Goal: Task Accomplishment & Management: Use online tool/utility

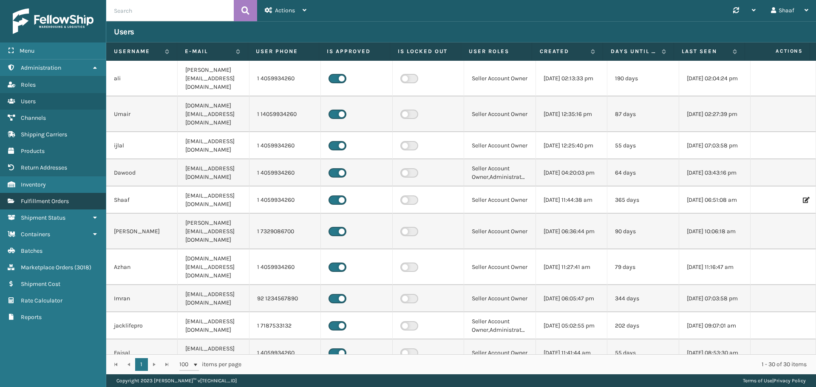
click at [38, 199] on span "Fulfillment Orders" at bounding box center [45, 201] width 48 height 7
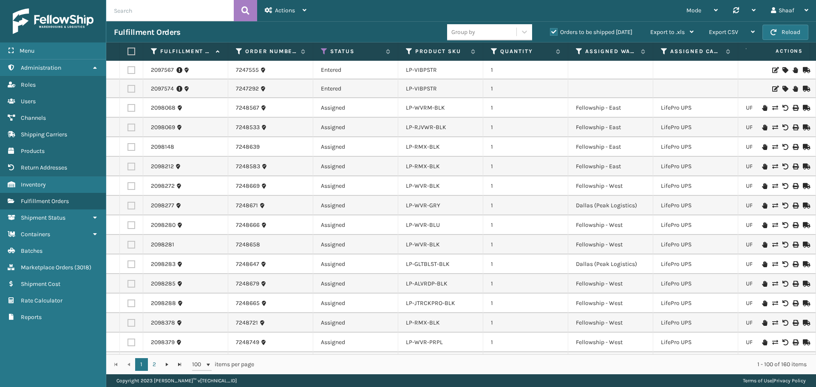
click at [149, 15] on input "text" at bounding box center [170, 10] width 128 height 21
paste input "7240136 7241755 7242498"
click at [137, 9] on input "7240136 7241755 7242498" at bounding box center [170, 10] width 128 height 21
type input "7240136,7241755,7242498"
click at [252, 12] on button at bounding box center [245, 10] width 23 height 21
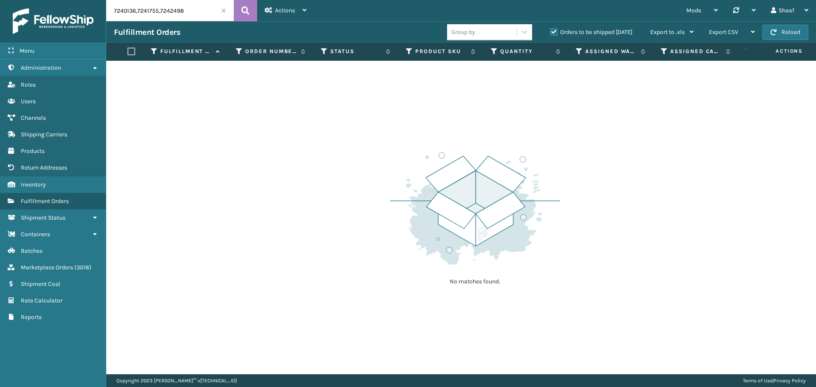
click at [557, 31] on label "Orders to be shipped [DATE]" at bounding box center [591, 31] width 82 height 7
click at [551, 31] on input "Orders to be shipped [DATE]" at bounding box center [550, 30] width 0 height 6
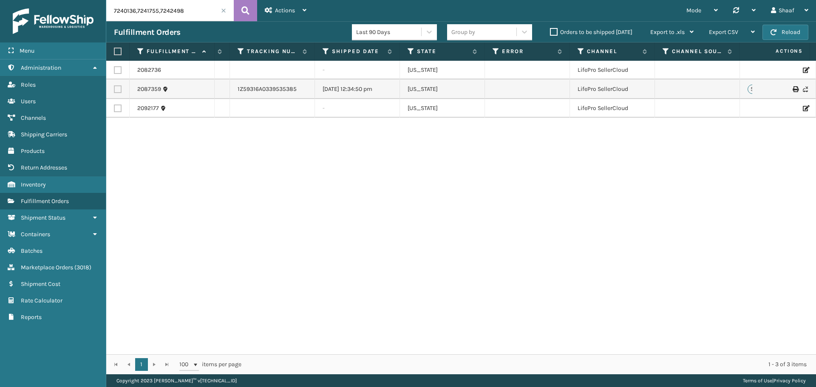
scroll to position [0, 588]
click at [282, 91] on link "1Z59316A0339535385" at bounding box center [273, 88] width 59 height 7
click at [272, 165] on div "2082736 7240136 Canceled LP-LMGLWD-BLK 1 - [US_STATE] LifePro SellerCloud 20873…" at bounding box center [461, 208] width 710 height 294
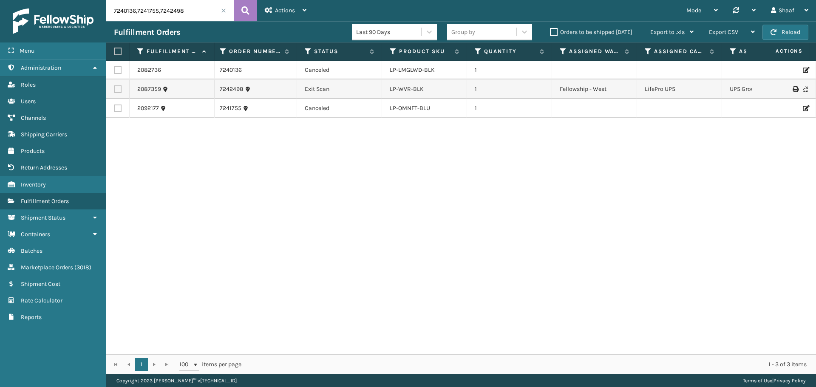
scroll to position [0, 0]
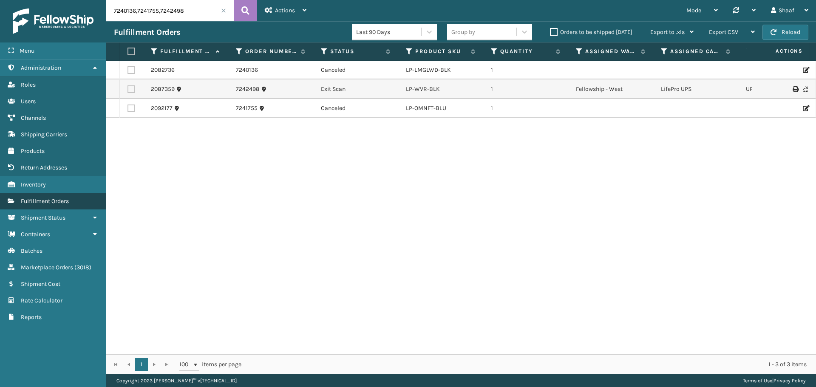
click at [60, 202] on span "Fulfillment Orders" at bounding box center [45, 201] width 48 height 7
click at [224, 11] on span at bounding box center [223, 10] width 5 height 5
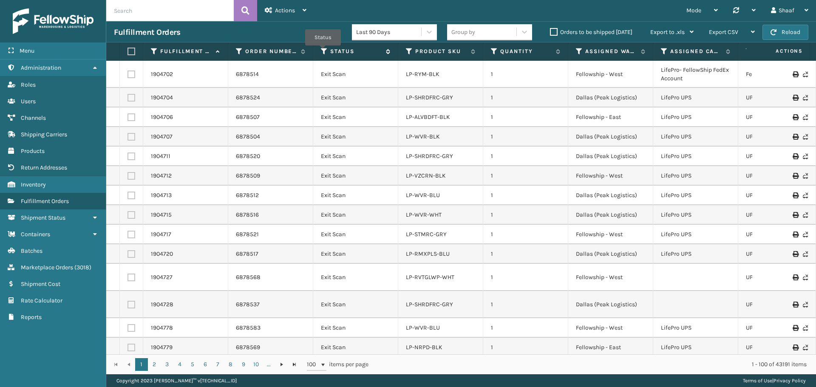
click at [323, 51] on icon at bounding box center [324, 52] width 7 height 8
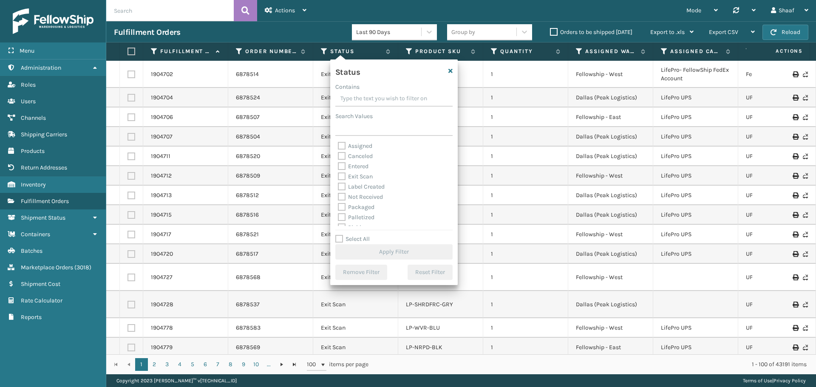
drag, startPoint x: 341, startPoint y: 143, endPoint x: 341, endPoint y: 157, distance: 13.6
click at [341, 144] on label "Assigned" at bounding box center [355, 145] width 34 height 7
click at [338, 144] on input "Assigned" at bounding box center [338, 144] width 0 height 6
checkbox input "true"
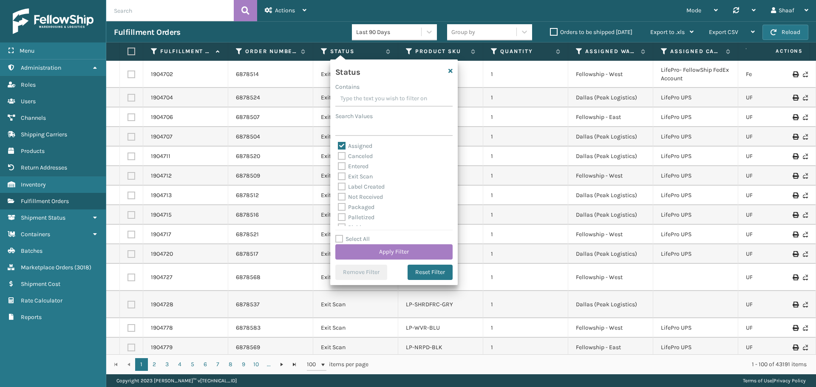
click at [341, 157] on label "Canceled" at bounding box center [355, 156] width 35 height 7
click at [338, 157] on input "Canceled" at bounding box center [338, 154] width 0 height 6
click at [341, 156] on label "Canceled" at bounding box center [355, 156] width 35 height 7
click at [338, 156] on input "Canceled" at bounding box center [338, 154] width 0 height 6
checkbox input "false"
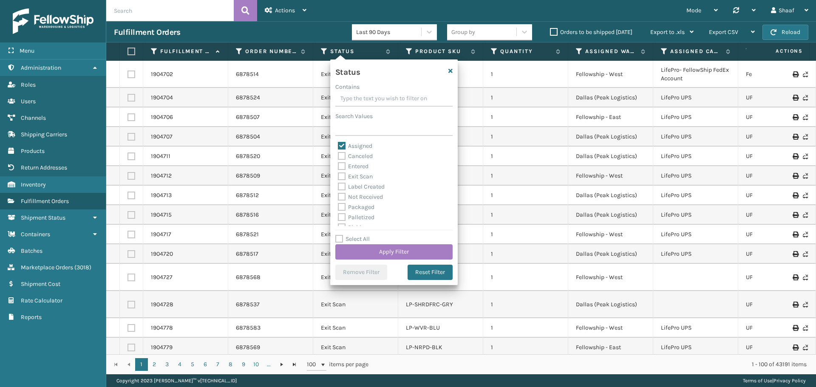
click at [342, 167] on label "Entered" at bounding box center [353, 166] width 31 height 7
click at [338, 167] on input "Entered" at bounding box center [338, 165] width 0 height 6
checkbox input "true"
click at [341, 187] on label "Label Created" at bounding box center [361, 186] width 47 height 7
click at [338, 187] on input "Label Created" at bounding box center [338, 185] width 0 height 6
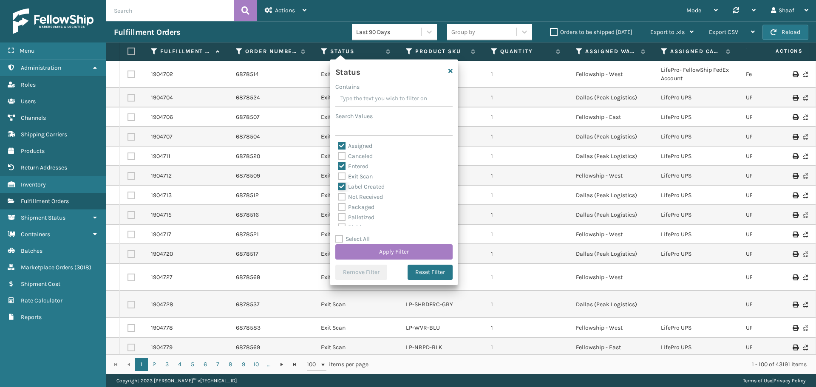
checkbox input "true"
click at [340, 196] on label "Not Received" at bounding box center [360, 196] width 45 height 7
click at [338, 196] on input "Not Received" at bounding box center [338, 195] width 0 height 6
checkbox input "true"
click at [340, 207] on label "Packaged" at bounding box center [356, 207] width 37 height 7
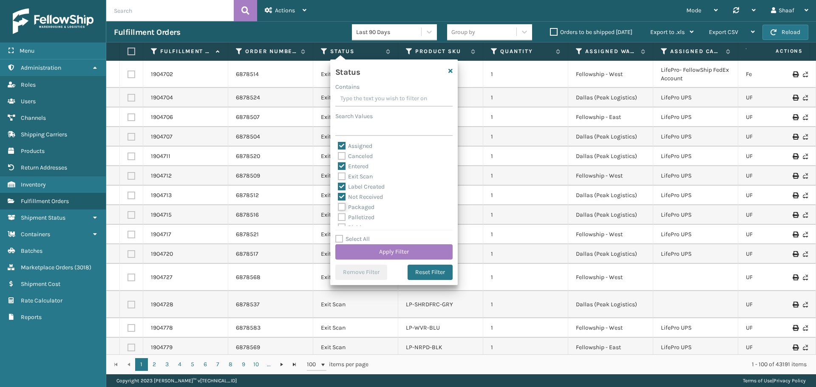
click at [338, 207] on input "Packaged" at bounding box center [338, 205] width 0 height 6
checkbox input "true"
click at [344, 171] on label "Palletized" at bounding box center [356, 169] width 37 height 7
click at [338, 171] on input "Palletized" at bounding box center [338, 168] width 0 height 6
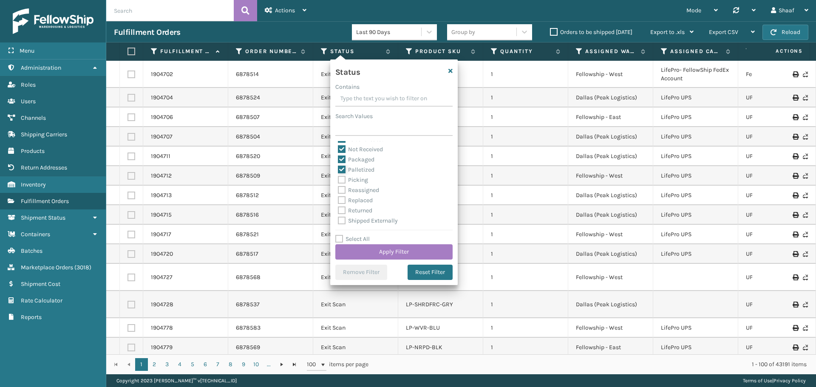
checkbox input "true"
drag, startPoint x: 344, startPoint y: 180, endPoint x: 344, endPoint y: 185, distance: 5.5
click at [344, 180] on label "Picking" at bounding box center [353, 179] width 30 height 7
click at [338, 180] on input "Picking" at bounding box center [338, 178] width 0 height 6
checkbox input "true"
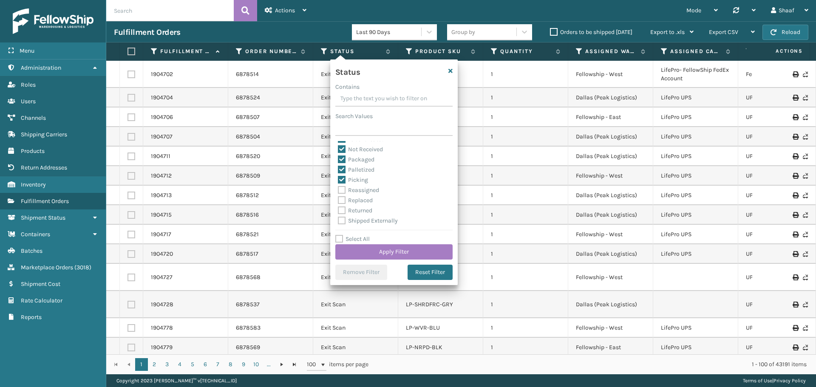
click at [340, 190] on label "Reassigned" at bounding box center [358, 190] width 41 height 7
click at [338, 190] on input "Reassigned" at bounding box center [338, 188] width 0 height 6
checkbox input "true"
click at [341, 199] on label "Replaced" at bounding box center [355, 200] width 35 height 7
click at [338, 199] on input "Replaced" at bounding box center [338, 199] width 0 height 6
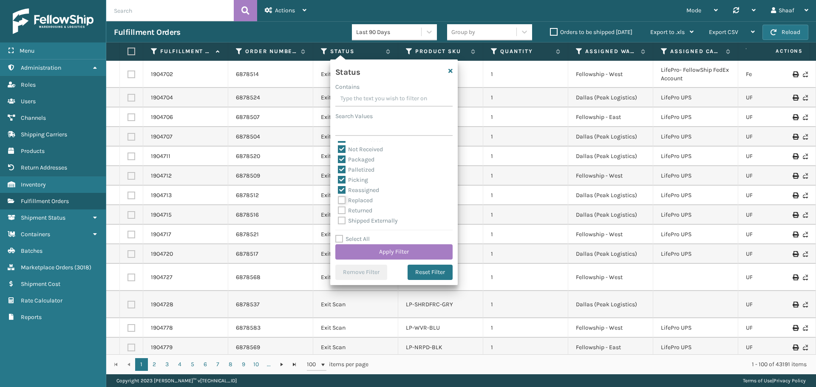
checkbox input "true"
drag, startPoint x: 344, startPoint y: 210, endPoint x: 343, endPoint y: 214, distance: 4.8
click at [344, 210] on label "Returned" at bounding box center [355, 210] width 34 height 7
click at [338, 210] on input "Returned" at bounding box center [338, 209] width 0 height 6
checkbox input "true"
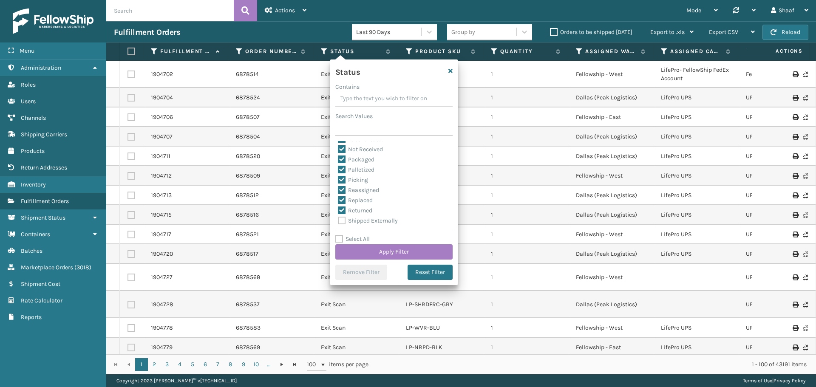
click at [342, 219] on label "Shipped Externally" at bounding box center [368, 220] width 60 height 7
click at [338, 219] on input "Shipped Externally" at bounding box center [338, 219] width 0 height 6
checkbox input "true"
click at [403, 253] on button "Apply Filter" at bounding box center [394, 252] width 117 height 15
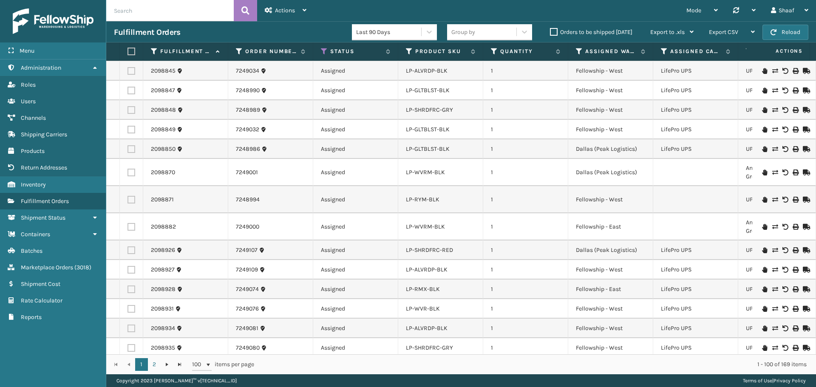
scroll to position [1765, 0]
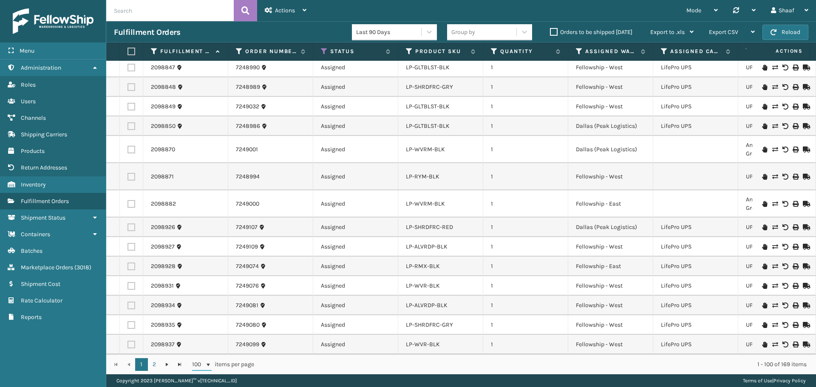
click at [210, 365] on span at bounding box center [208, 365] width 7 height 7
click at [167, 366] on span "Go to the next page" at bounding box center [167, 364] width 7 height 7
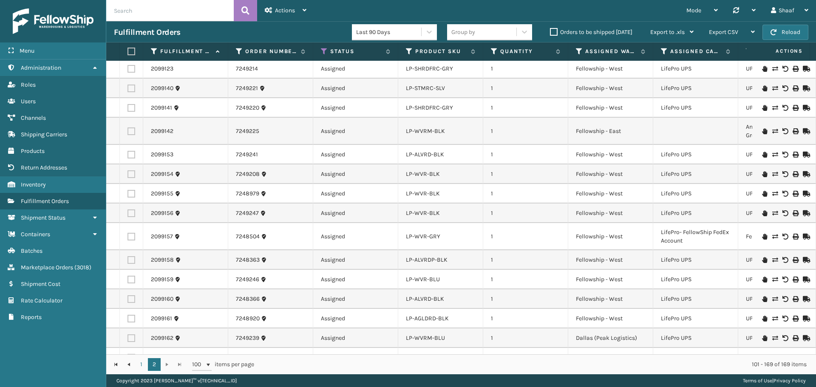
scroll to position [1154, 0]
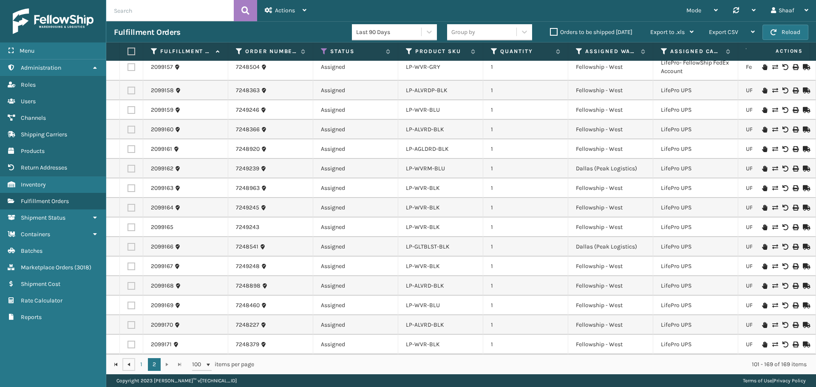
click at [127, 369] on link at bounding box center [128, 364] width 13 height 13
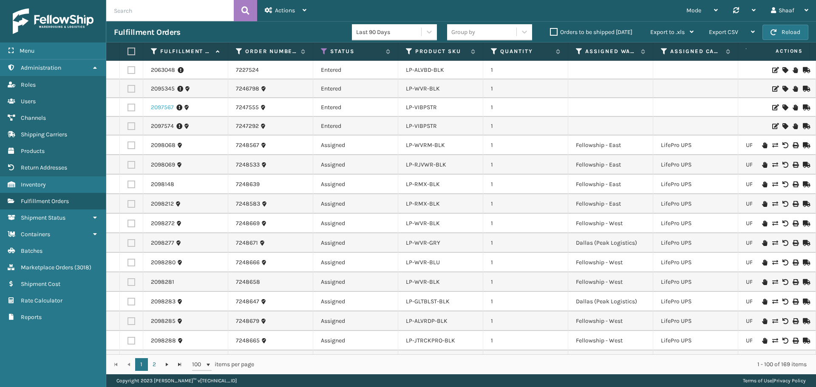
click at [160, 106] on link "2097567" at bounding box center [162, 107] width 23 height 9
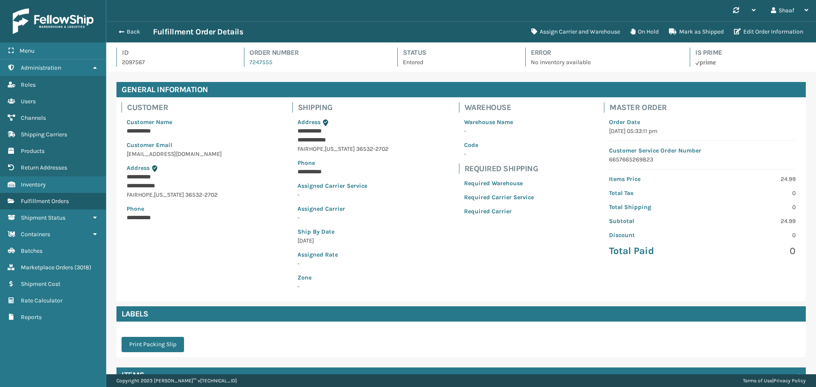
scroll to position [20, 710]
click at [257, 64] on link "7247555" at bounding box center [261, 62] width 23 height 7
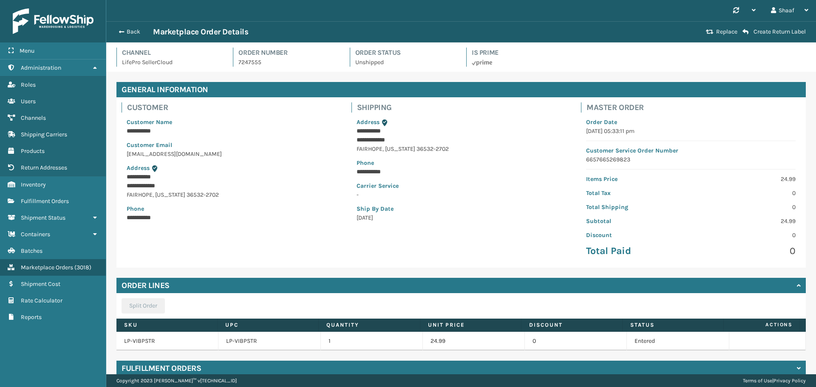
click at [256, 63] on p "7247555" at bounding box center [289, 62] width 101 height 9
click at [250, 63] on p "7247555" at bounding box center [289, 62] width 101 height 9
copy p "7247555"
drag, startPoint x: 221, startPoint y: 341, endPoint x: 256, endPoint y: 342, distance: 34.9
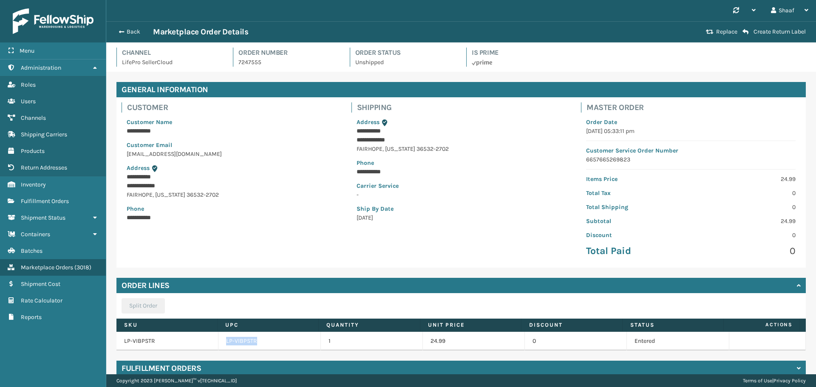
click at [256, 342] on td "LP-VIBPSTR" at bounding box center [270, 341] width 102 height 19
copy td "LP-VIBPSTR"
